Goal: Task Accomplishment & Management: Use online tool/utility

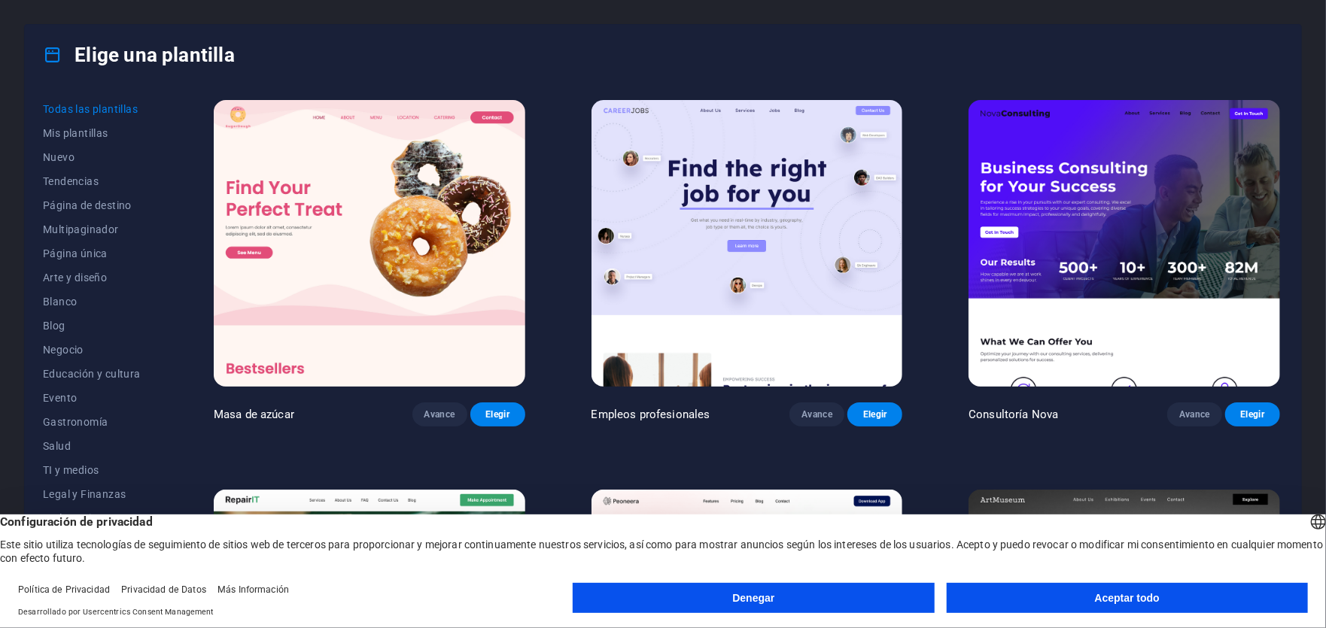
click at [1129, 596] on font "Aceptar todo" at bounding box center [1127, 598] width 65 height 12
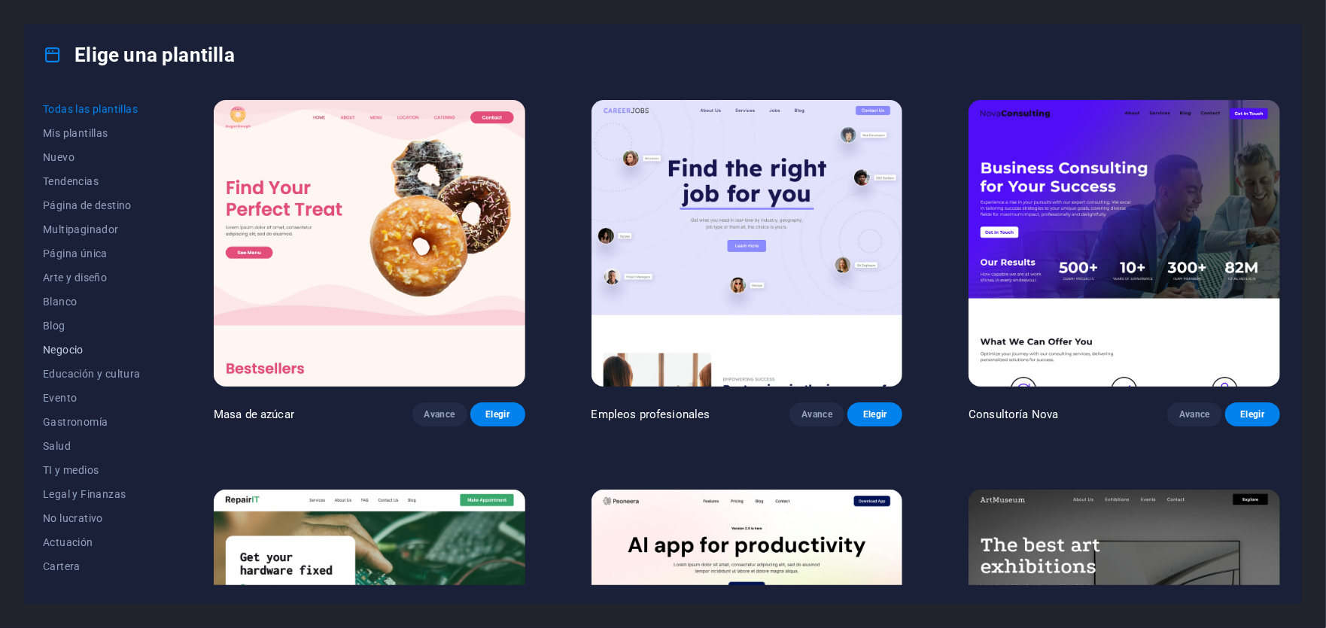
click at [78, 351] on font "Negocio" at bounding box center [63, 350] width 41 height 12
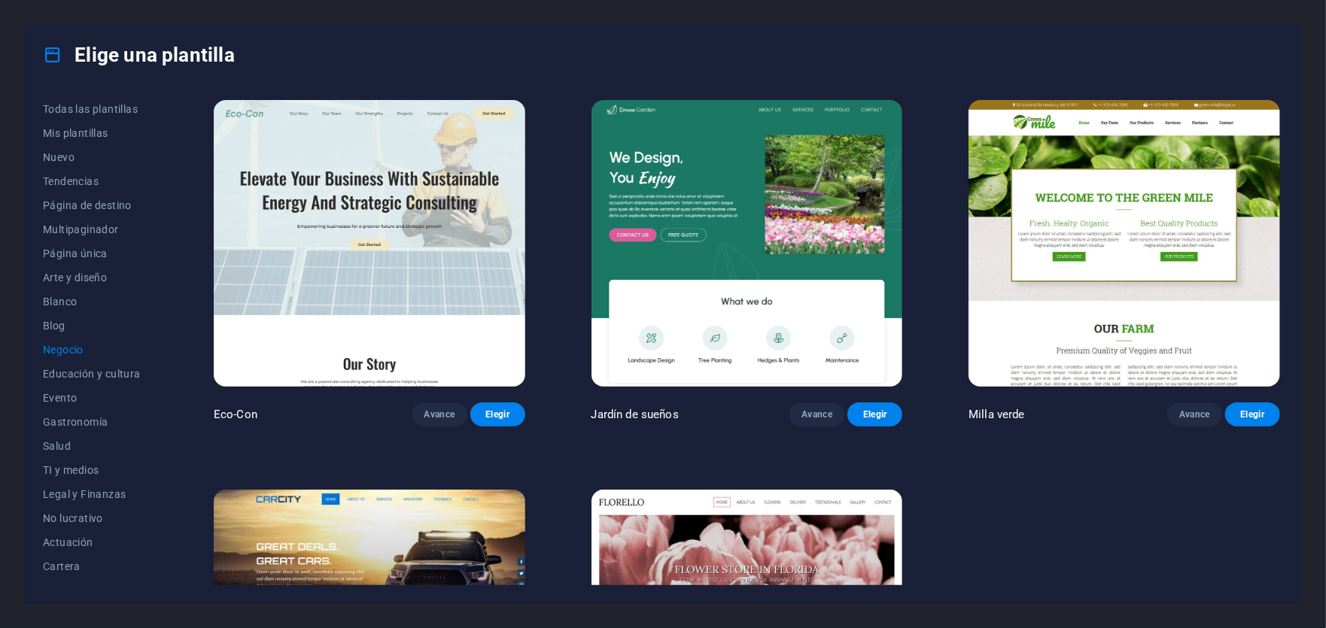
click at [334, 235] on img at bounding box center [369, 243] width 311 height 287
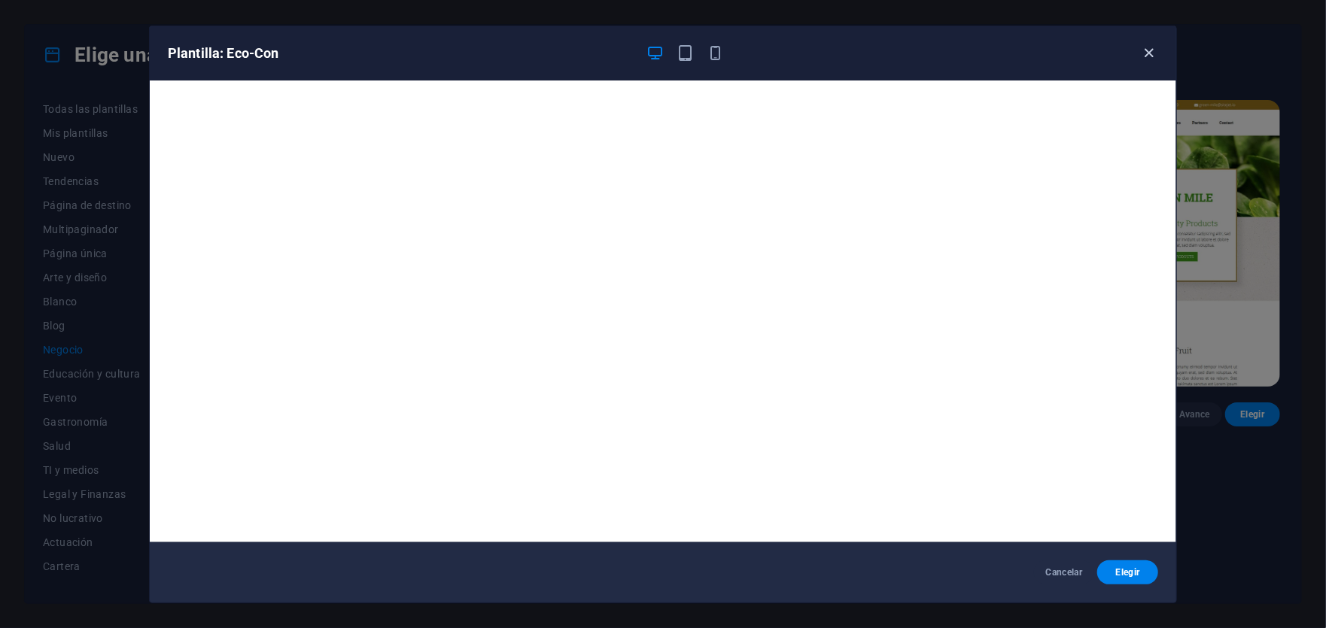
click at [1153, 54] on icon "button" at bounding box center [1149, 52] width 17 height 17
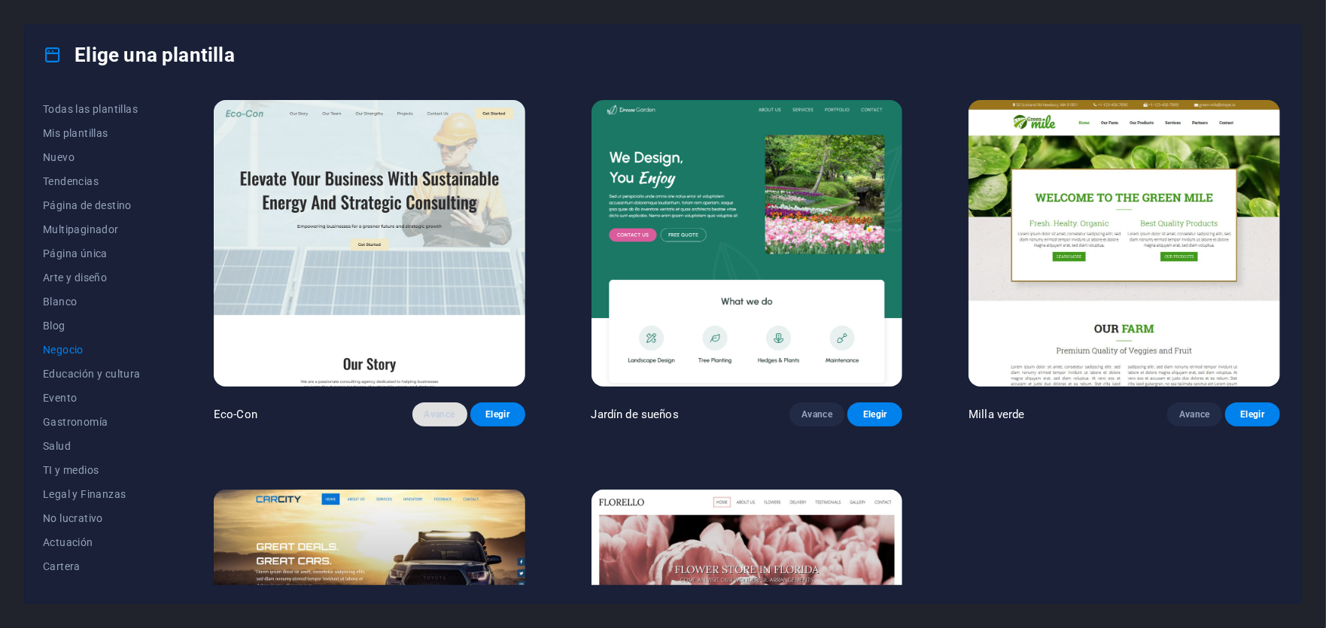
click at [439, 409] on font "Avance" at bounding box center [439, 414] width 31 height 11
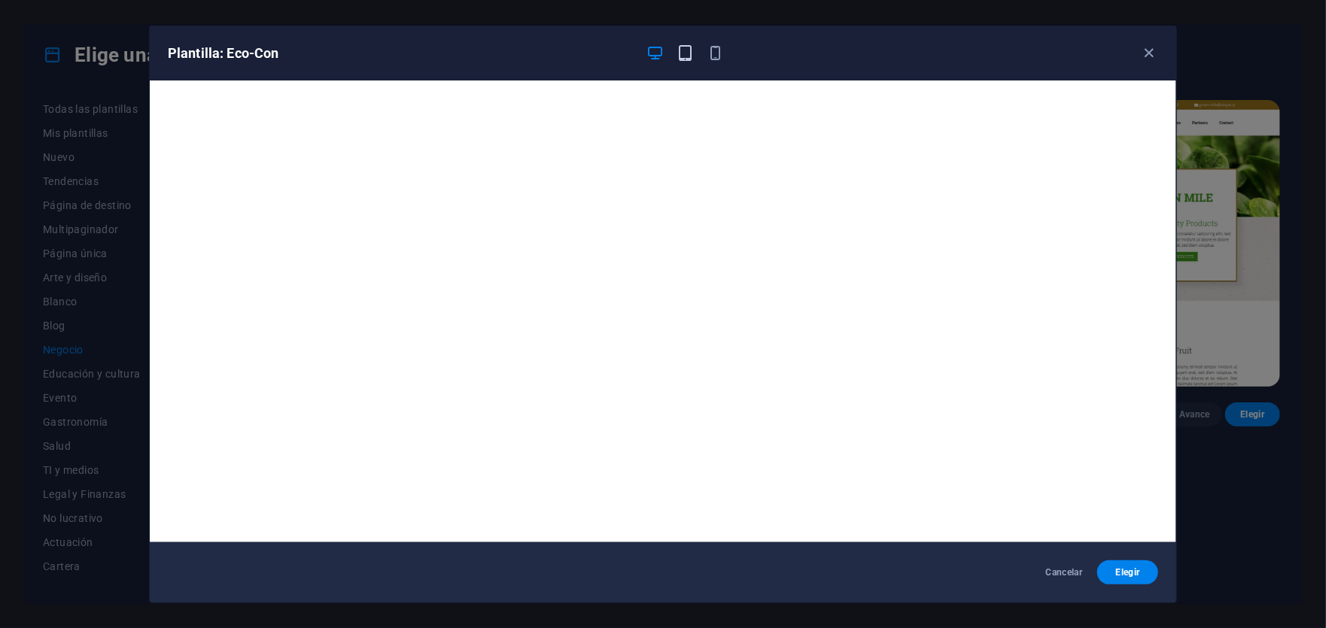
click at [692, 47] on icon "button" at bounding box center [685, 52] width 17 height 17
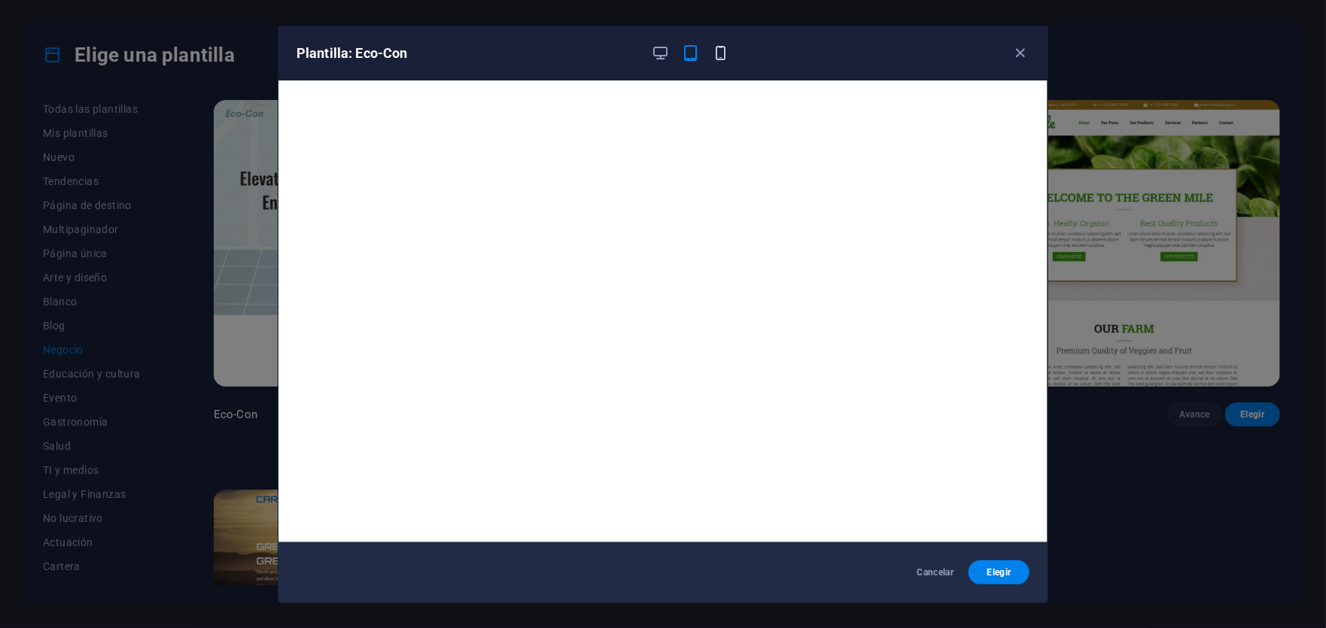
click at [721, 50] on icon "button" at bounding box center [720, 52] width 17 height 17
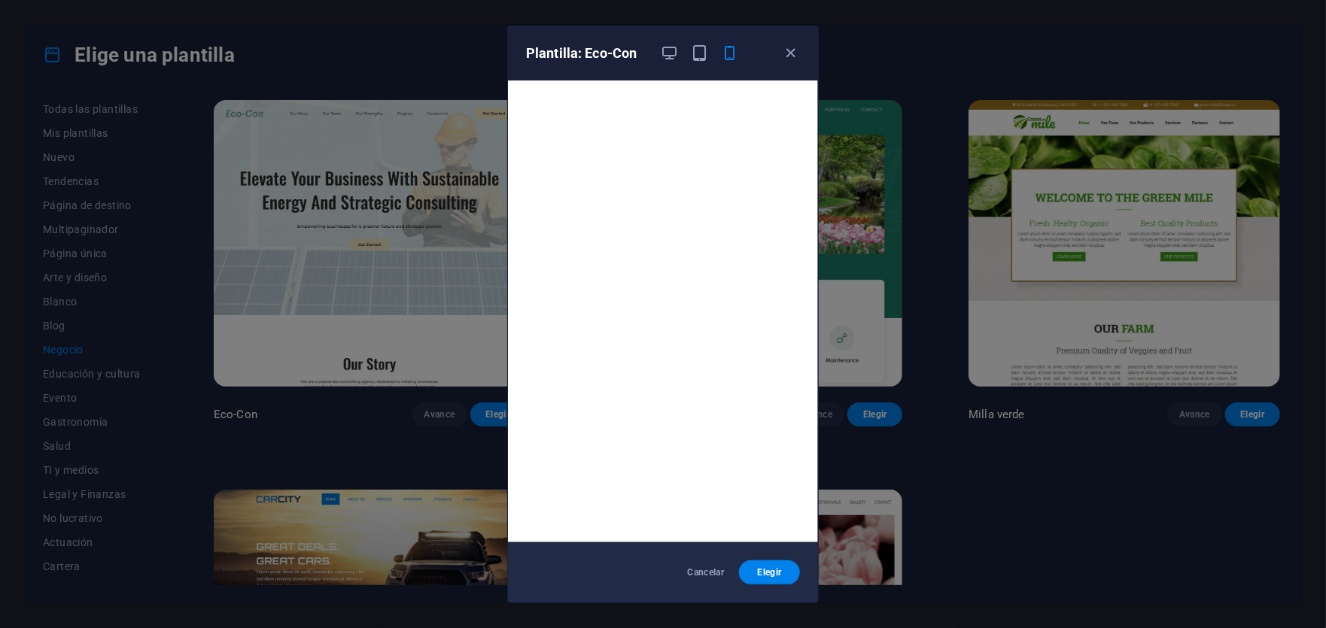
click at [802, 52] on div "Plantilla: Eco-Con" at bounding box center [663, 53] width 310 height 54
click at [794, 50] on icon "button" at bounding box center [790, 52] width 17 height 17
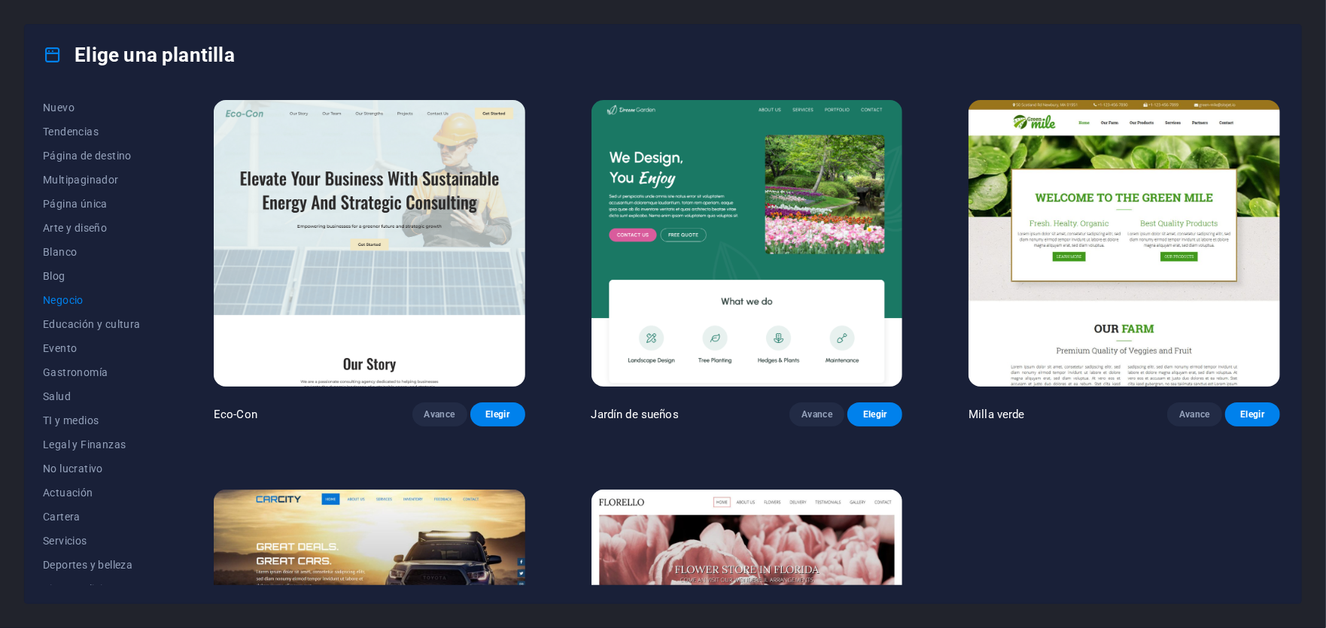
scroll to position [29, 0]
click at [500, 412] on font "Elegir" at bounding box center [497, 414] width 24 height 11
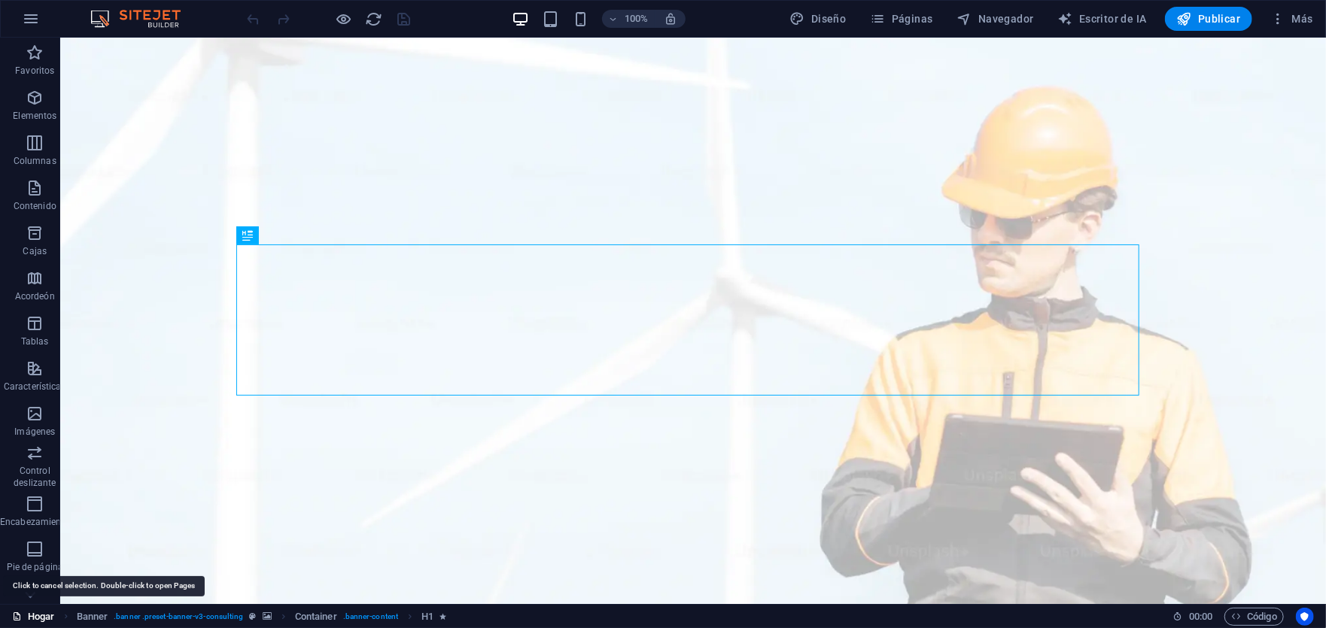
click at [30, 616] on font "Hogar" at bounding box center [41, 616] width 26 height 11
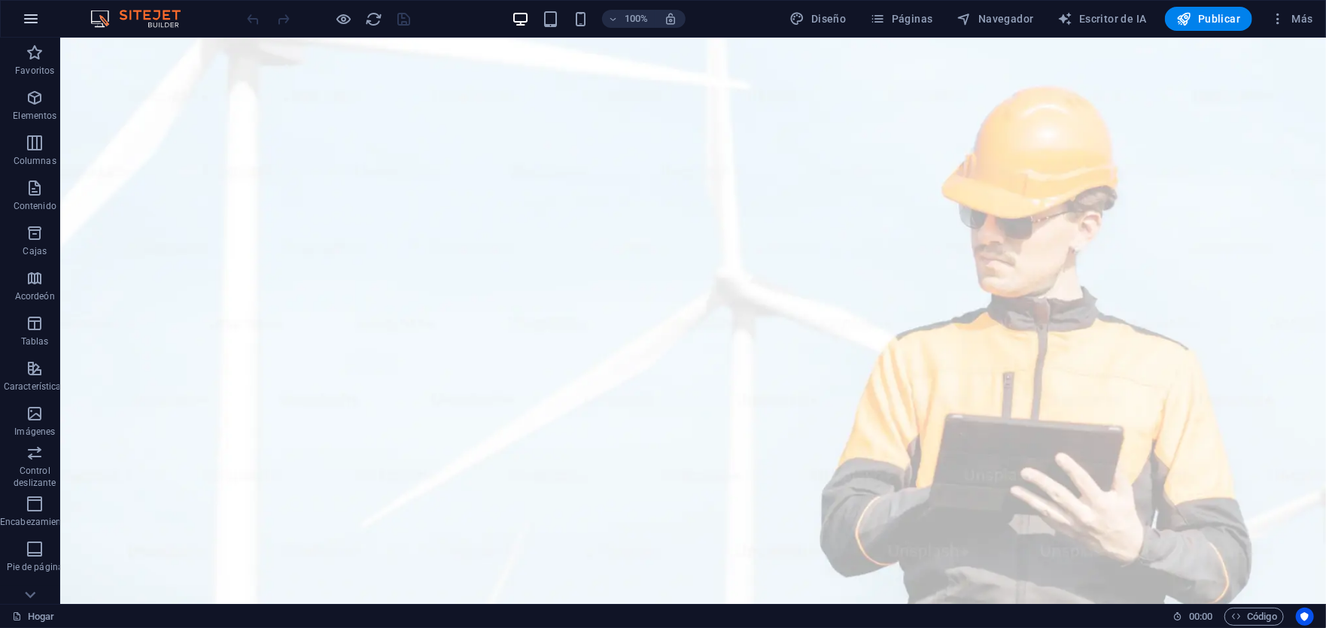
click at [33, 14] on icon "button" at bounding box center [31, 19] width 18 height 18
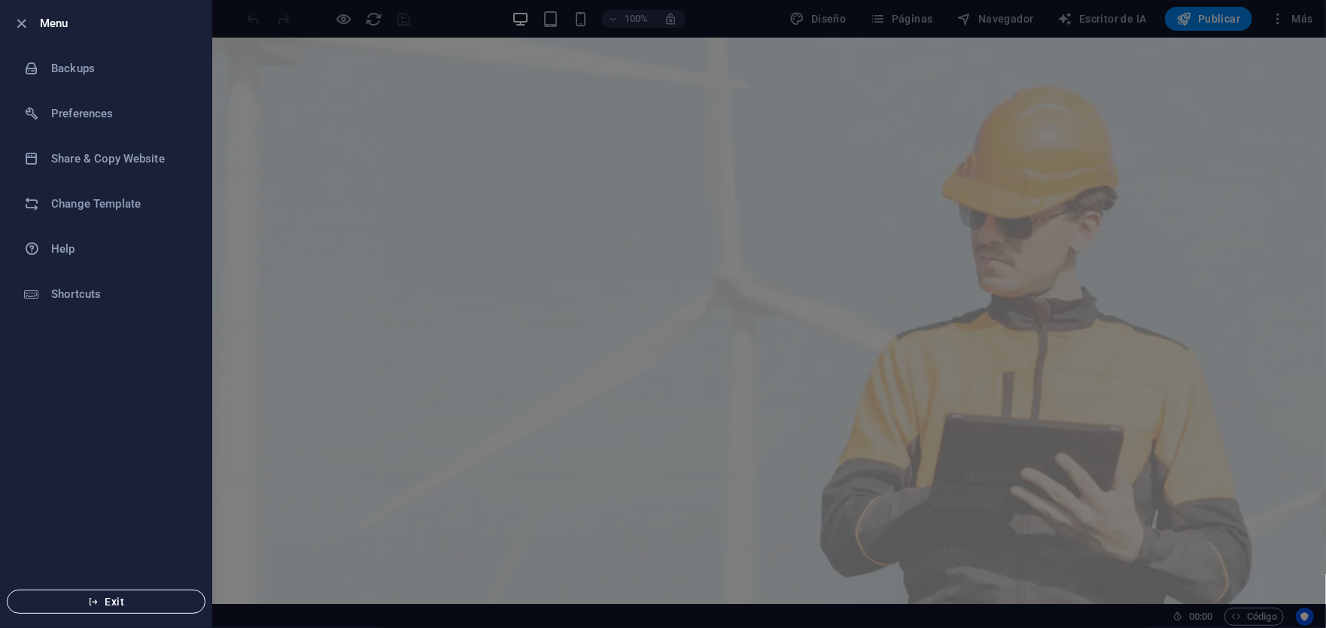
click at [111, 600] on span "Exit" at bounding box center [106, 602] width 173 height 12
